Goal: Task Accomplishment & Management: Manage account settings

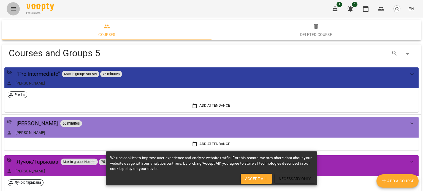
click at [13, 7] on icon "Menu" at bounding box center [13, 9] width 7 height 7
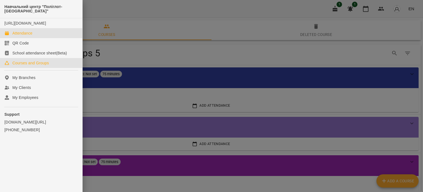
click at [23, 36] on div "Attendance" at bounding box center [22, 33] width 20 height 6
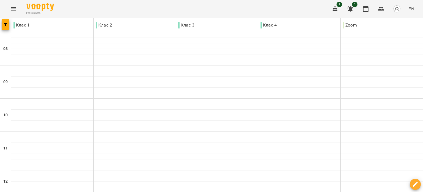
type input "**********"
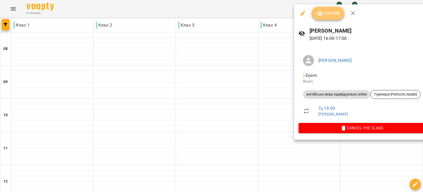
click at [326, 14] on span "Confirm" at bounding box center [328, 13] width 24 height 7
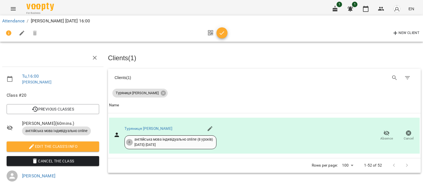
click at [221, 31] on icon "button" at bounding box center [222, 33] width 7 height 7
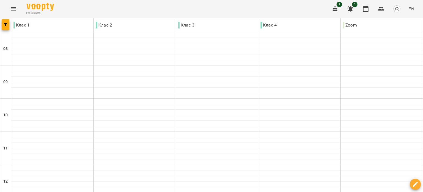
scroll to position [274, 0]
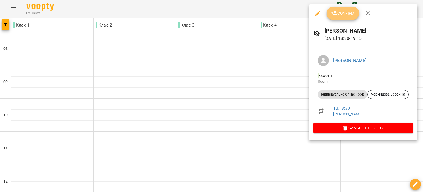
click at [352, 10] on button "Confirm" at bounding box center [343, 13] width 33 height 13
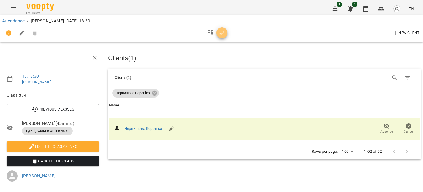
click at [224, 35] on icon "button" at bounding box center [222, 33] width 7 height 7
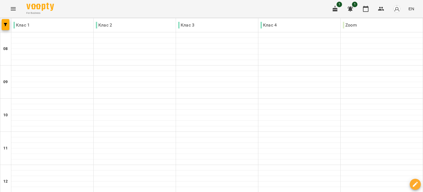
scroll to position [274, 0]
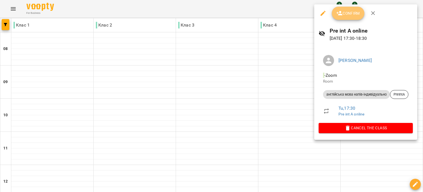
click at [349, 13] on span "Confirm" at bounding box center [348, 13] width 24 height 7
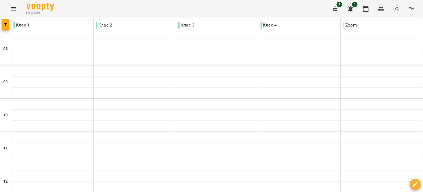
scroll to position [271, 0]
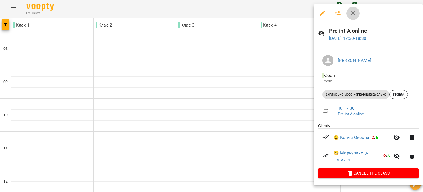
click at [354, 15] on icon "button" at bounding box center [353, 13] width 7 height 7
